Goal: Task Accomplishment & Management: Manage account settings

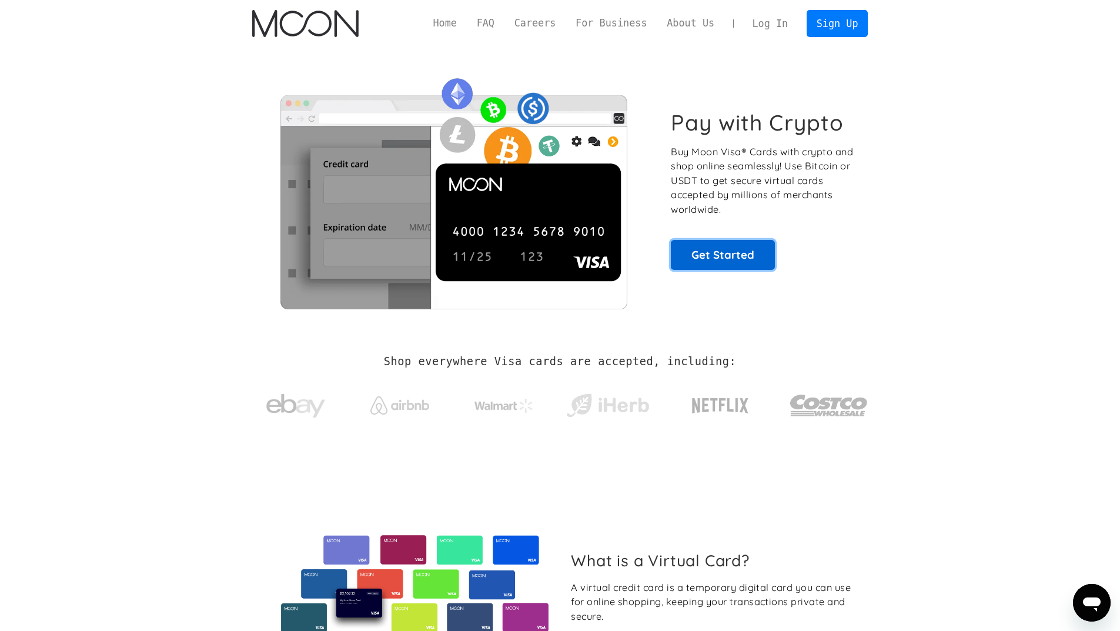
click at [718, 256] on link "Get Started" at bounding box center [723, 254] width 104 height 29
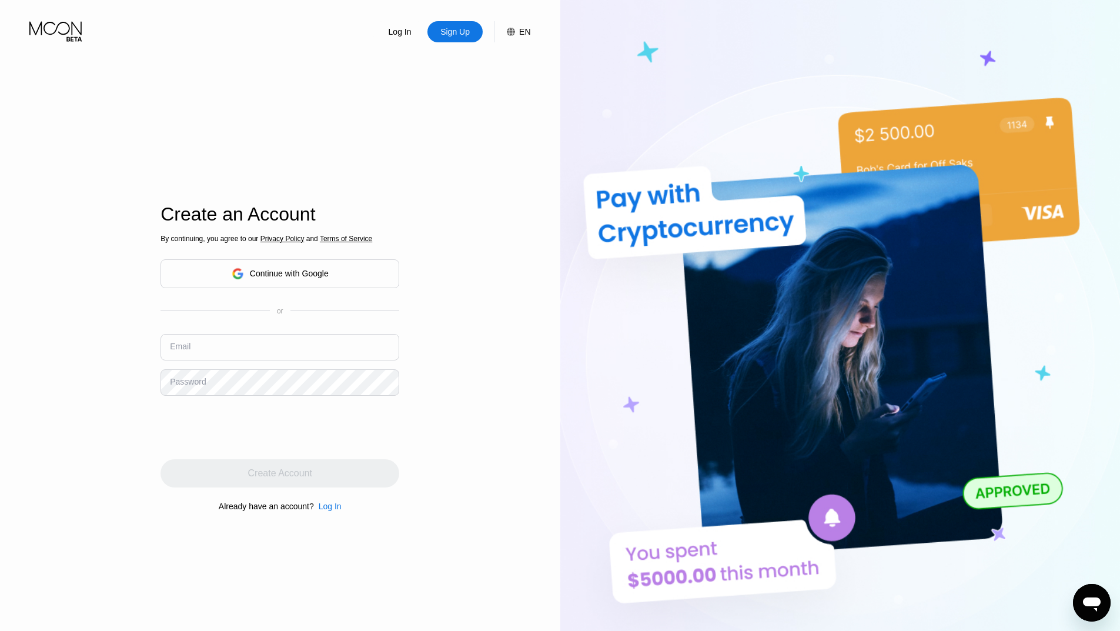
click at [325, 272] on div "Continue with Google" at bounding box center [289, 273] width 79 height 9
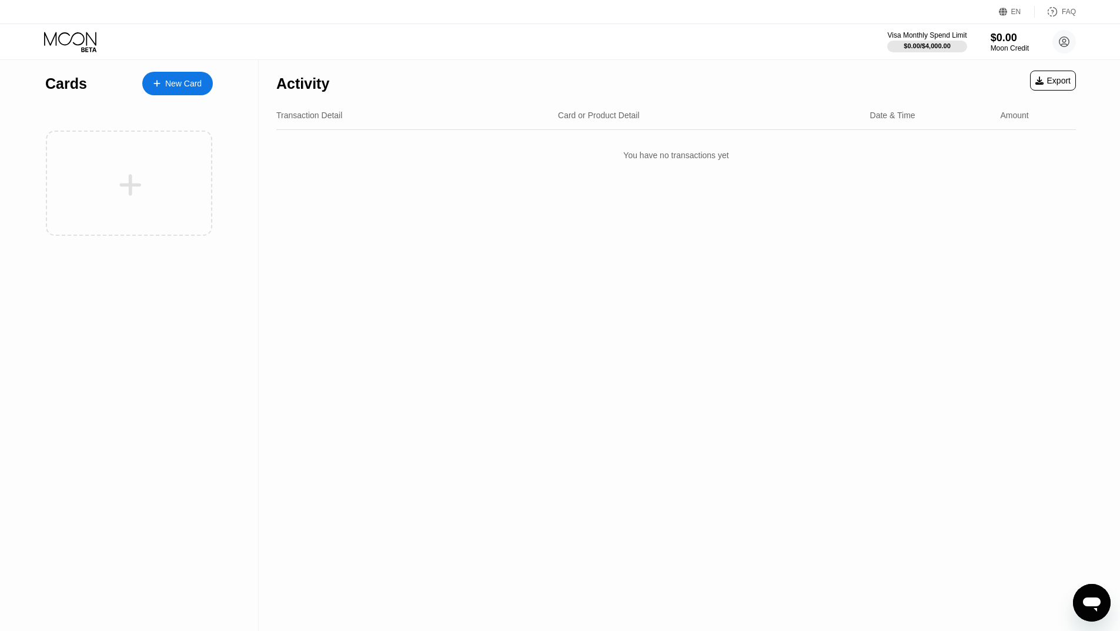
click at [171, 81] on div "New Card" at bounding box center [183, 84] width 36 height 10
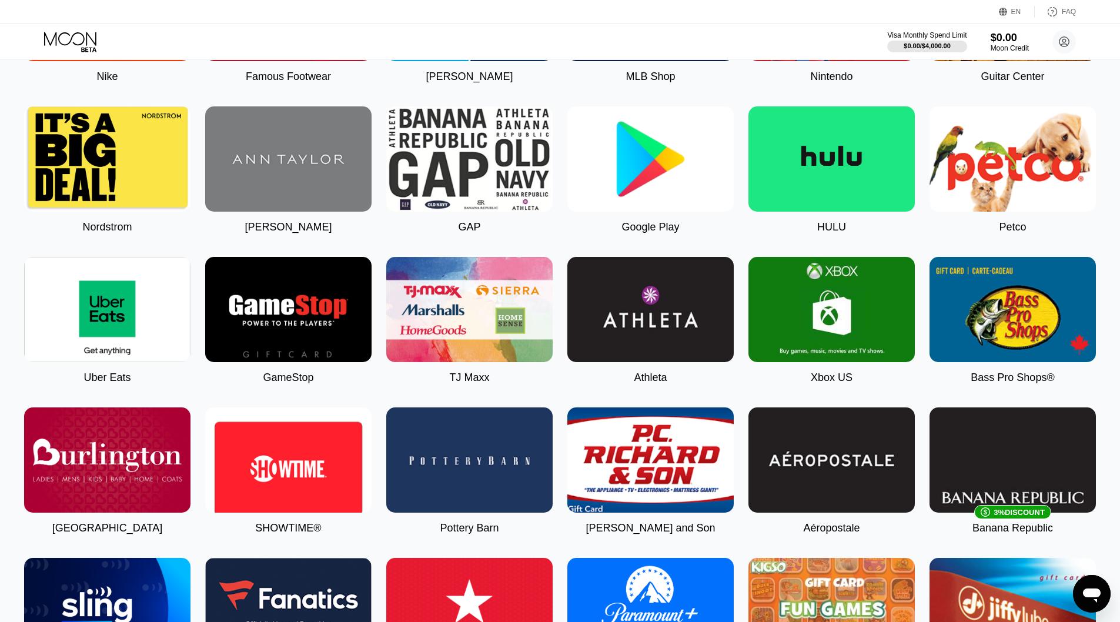
scroll to position [89, 0]
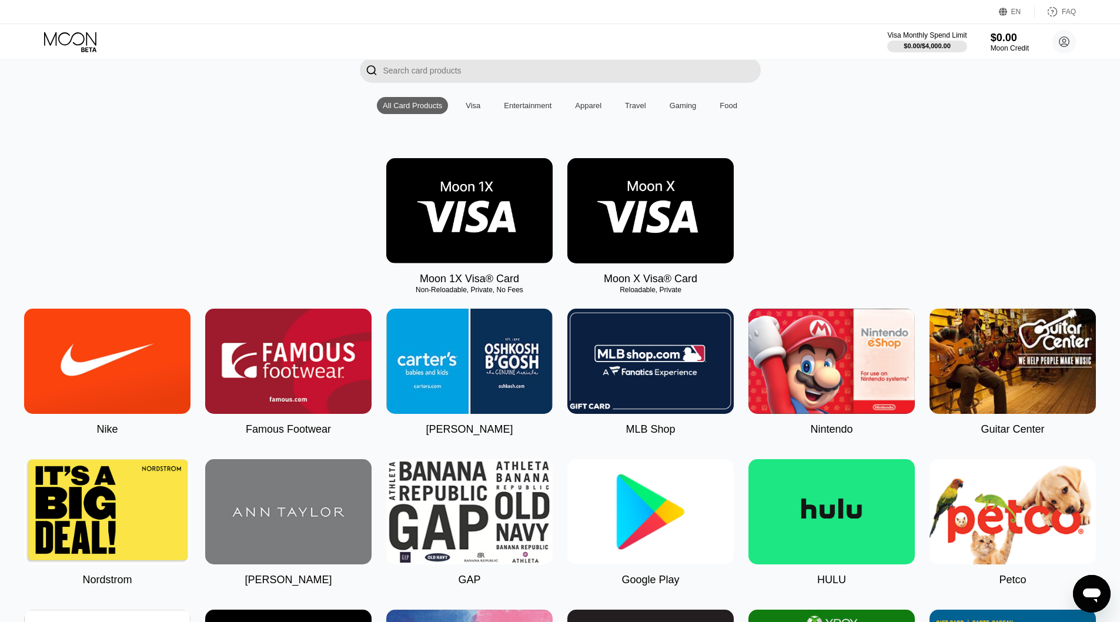
click at [502, 229] on img at bounding box center [469, 210] width 166 height 105
